Goal: Task Accomplishment & Management: Manage account settings

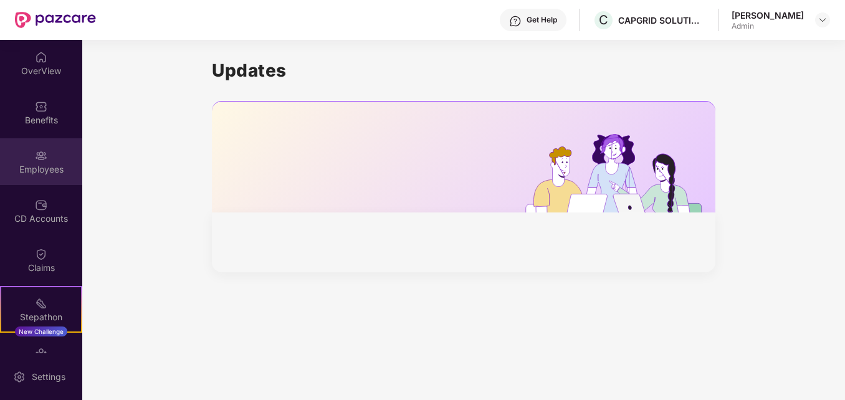
click at [35, 155] on img at bounding box center [41, 156] width 12 height 12
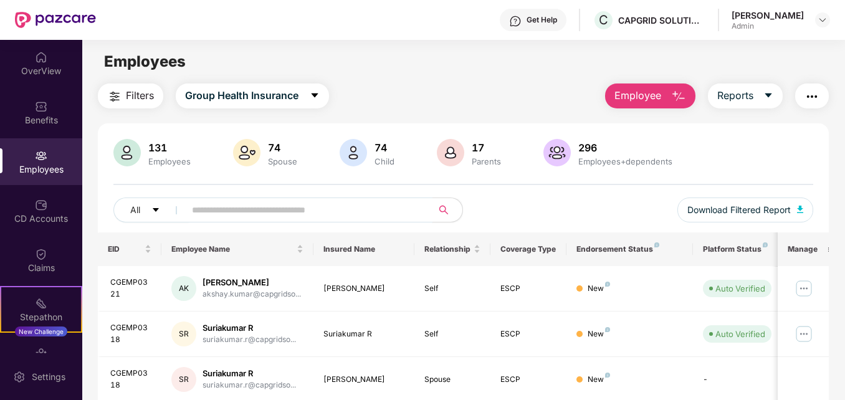
click at [307, 202] on input "text" at bounding box center [303, 210] width 223 height 19
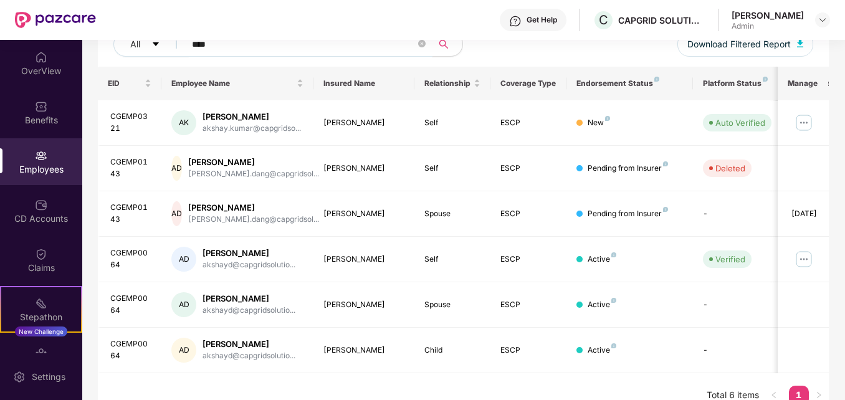
scroll to position [184, 0]
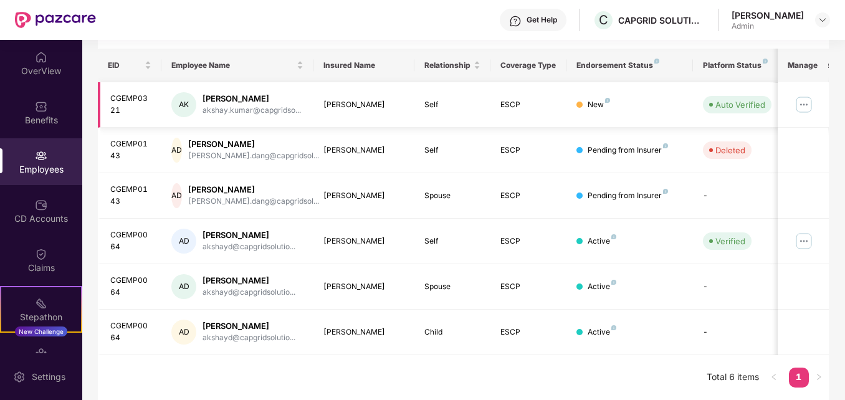
type input "****"
click at [801, 101] on img at bounding box center [804, 105] width 20 height 20
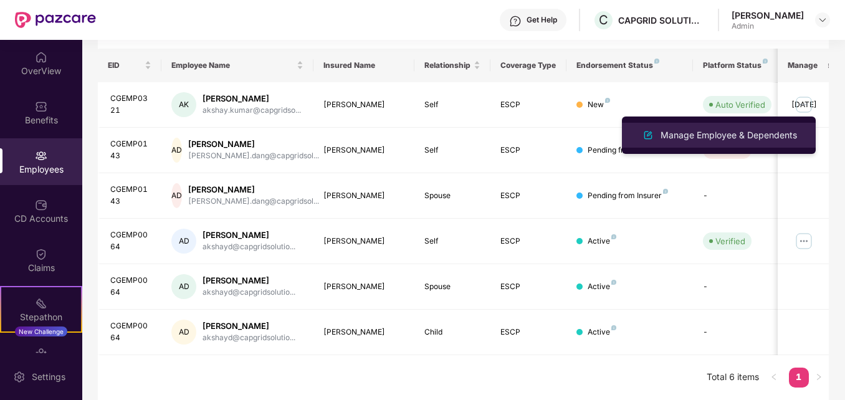
click at [679, 133] on div "Manage Employee & Dependents" at bounding box center [728, 135] width 141 height 14
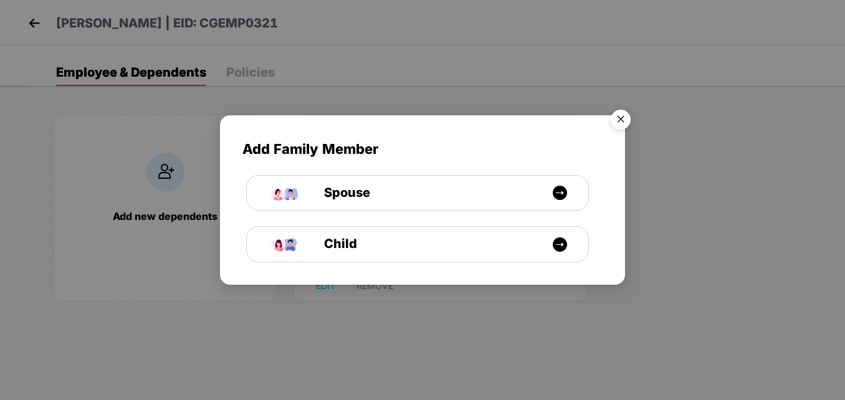
click at [624, 118] on img "Close" at bounding box center [620, 121] width 35 height 35
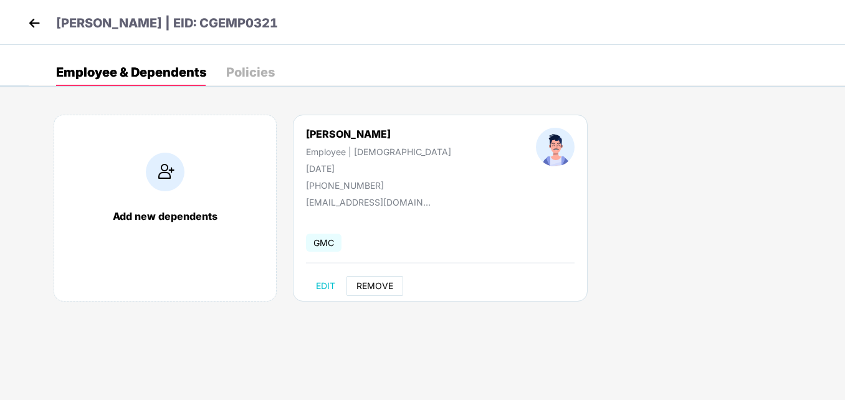
click at [374, 287] on span "REMOVE" at bounding box center [374, 286] width 37 height 10
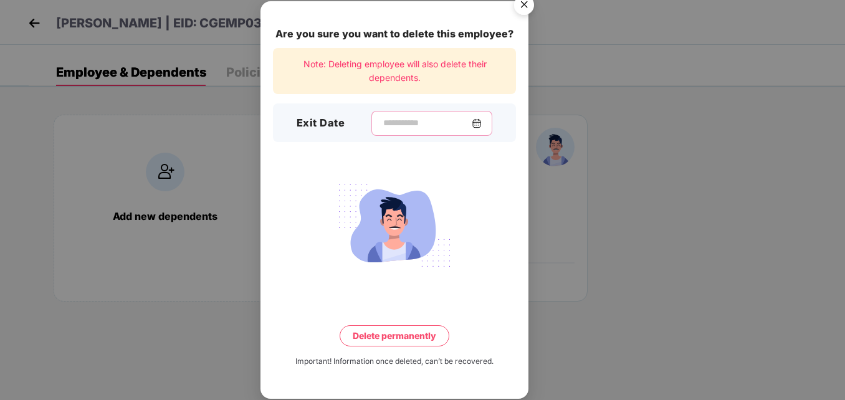
click at [382, 126] on input at bounding box center [427, 123] width 90 height 13
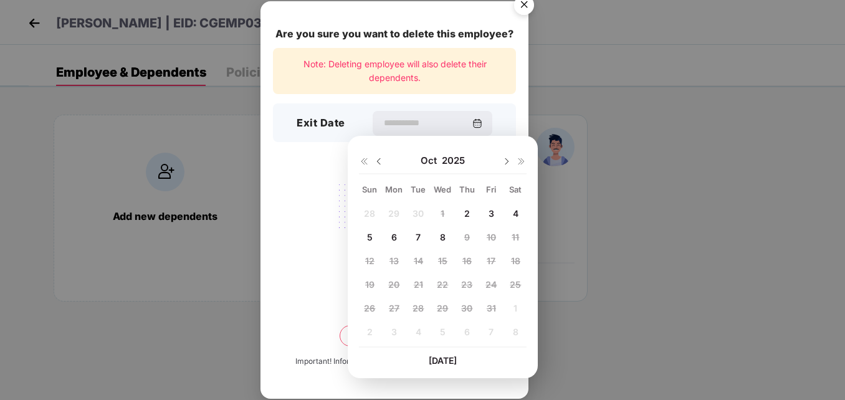
click at [490, 216] on span "3" at bounding box center [491, 213] width 6 height 11
type input "**********"
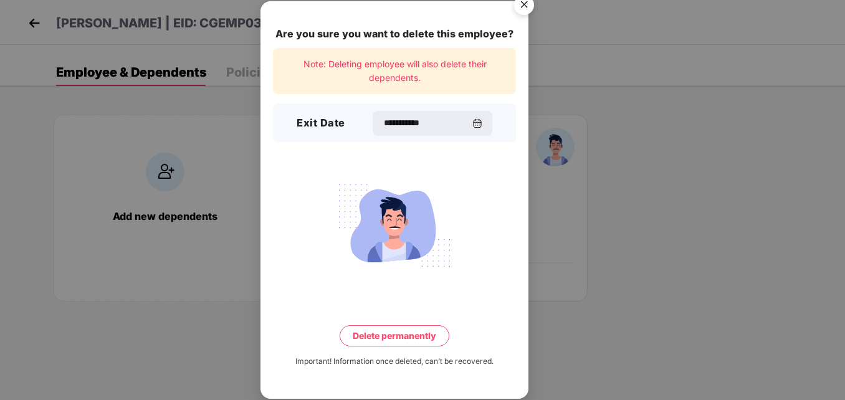
click at [418, 339] on button "Delete permanently" at bounding box center [395, 335] width 110 height 21
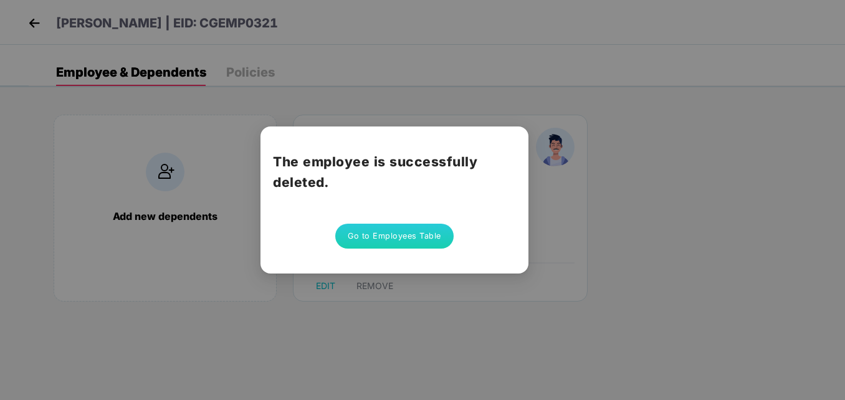
click at [379, 239] on button "Go to Employees Table" at bounding box center [394, 236] width 118 height 25
